Goal: Task Accomplishment & Management: Manage account settings

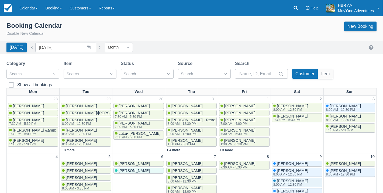
scroll to position [14, 0]
click at [137, 0] on div "Menu Calendar Booking Customer Inventory Booking Daily Manifest Daily List Note…" at bounding box center [191, 8] width 383 height 16
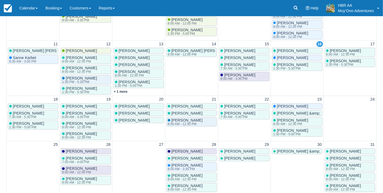
scroll to position [155, 0]
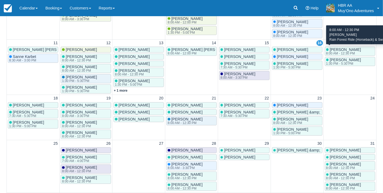
click at [333, 52] on div "8:00 AM - 12:30 PM" at bounding box center [343, 53] width 34 height 3
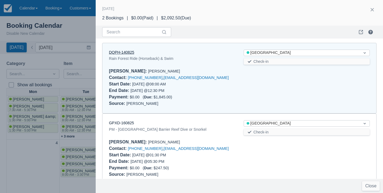
scroll to position [0, 0]
click at [132, 52] on link "DQPH-140825" at bounding box center [121, 52] width 25 height 4
click at [85, 25] on div at bounding box center [191, 96] width 383 height 193
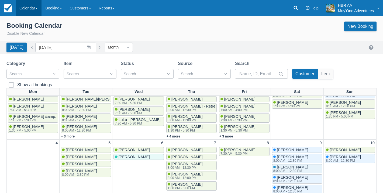
click at [33, 7] on link "Calendar" at bounding box center [29, 8] width 26 height 16
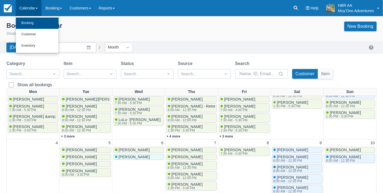
click at [36, 22] on link "Booking" at bounding box center [37, 23] width 43 height 11
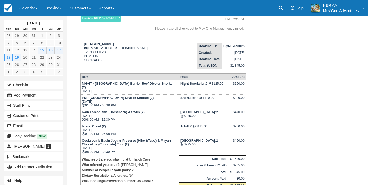
scroll to position [52, 0]
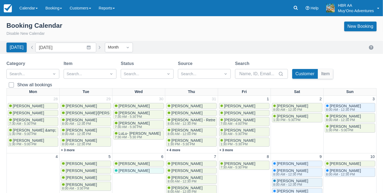
drag, startPoint x: 183, startPoint y: 33, endPoint x: 203, endPoint y: 53, distance: 28.0
click at [183, 33] on div "Booking Calendar Disable New Calendar New Booking" at bounding box center [191, 29] width 370 height 15
click at [370, 67] on div "Category Search... Item Search... Status Search... Source Search... Search Cust…" at bounding box center [191, 74] width 370 height 28
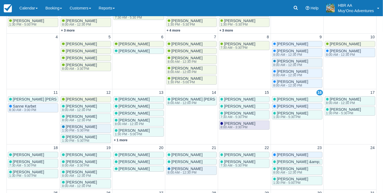
scroll to position [120, 0]
click at [24, 12] on link "Calendar" at bounding box center [29, 8] width 26 height 16
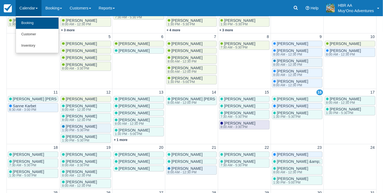
click at [32, 19] on link "Booking" at bounding box center [37, 23] width 43 height 11
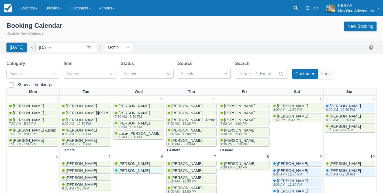
click at [249, 39] on div "Booking Calendar Disable New Calendar New Booking" at bounding box center [191, 30] width 383 height 22
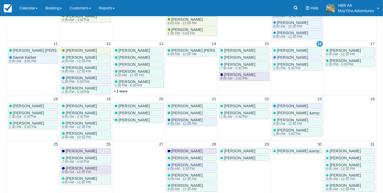
scroll to position [169, 0]
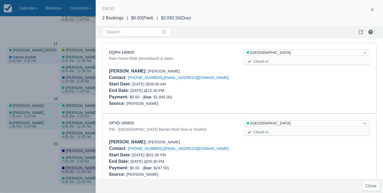
click at [349, 40] on div "DQPH-140825 Rain Forest Ride (Horseback) & Swim Status Thatch Caye Resort Check…" at bounding box center [239, 109] width 287 height 140
click at [122, 52] on link "DQPH-140825" at bounding box center [121, 52] width 25 height 4
click at [235, 102] on div "Source : Luis Galdamez" at bounding box center [239, 103] width 261 height 6
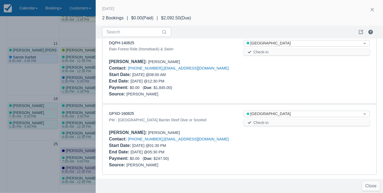
scroll to position [9, 0]
click at [120, 114] on link "GPXD-160825" at bounding box center [121, 114] width 25 height 4
click at [79, 34] on div at bounding box center [191, 96] width 383 height 193
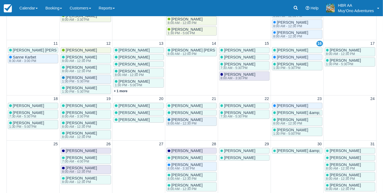
scroll to position [0, 0]
click at [38, 9] on link "Calendar" at bounding box center [29, 8] width 26 height 16
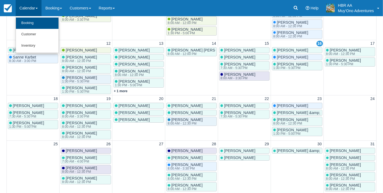
click at [33, 27] on link "Booking" at bounding box center [37, 23] width 43 height 11
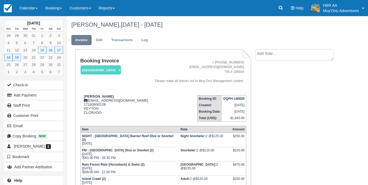
click at [142, 66] on td "Booking Invoice [GEOGRAPHIC_DATA]   Pending HOLD Deposit Paid Cancelled Void Mu…" at bounding box center [115, 74] width 70 height 33
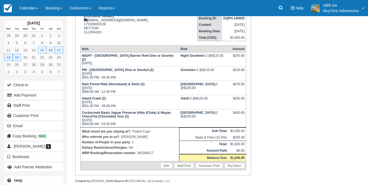
scroll to position [74, 0]
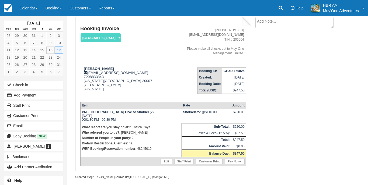
scroll to position [33, 0]
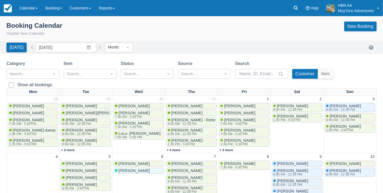
click at [346, 61] on div "Category Search... Item Search... Status Search... Source Search... Search Cust…" at bounding box center [191, 74] width 370 height 28
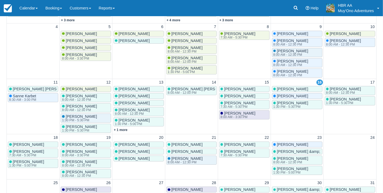
scroll to position [132, 0]
